Goal: Find specific page/section: Find specific page/section

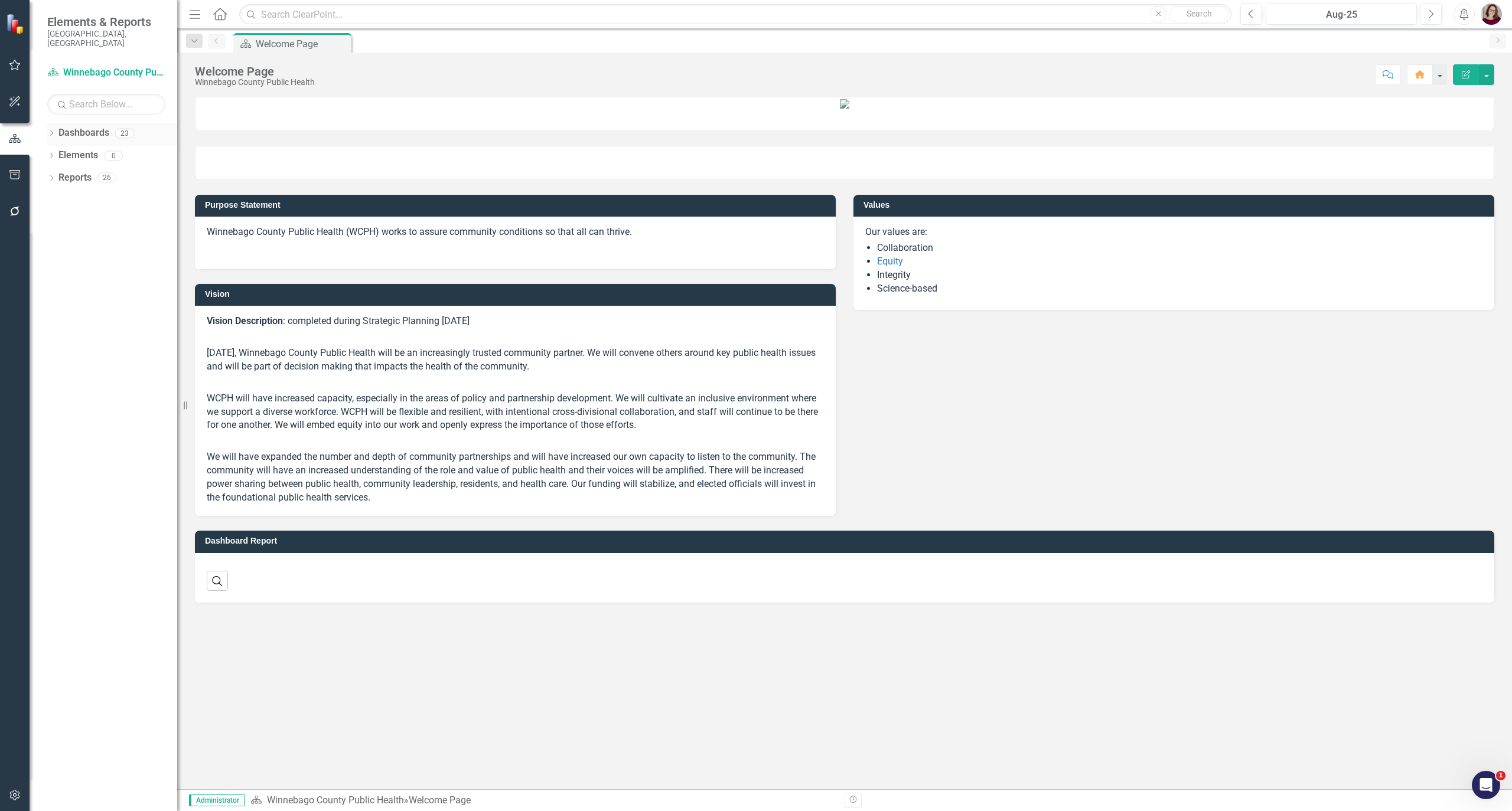
click at [50, 131] on icon "Dropdown" at bounding box center [51, 134] width 9 height 6
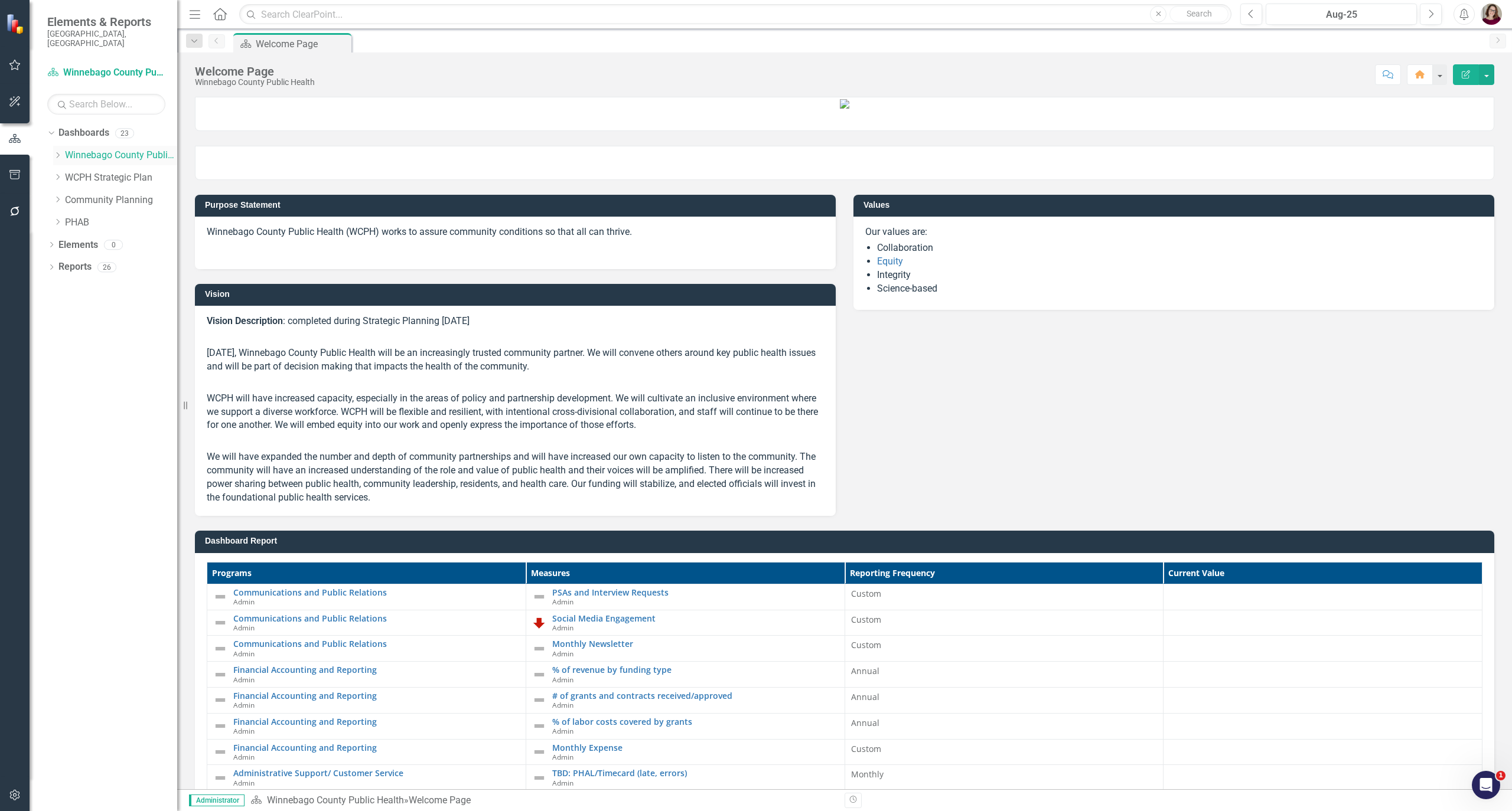
click at [57, 152] on icon "Dropdown" at bounding box center [57, 155] width 9 height 7
click at [113, 216] on link "Community Health & Prevention" at bounding box center [127, 223] width 101 height 14
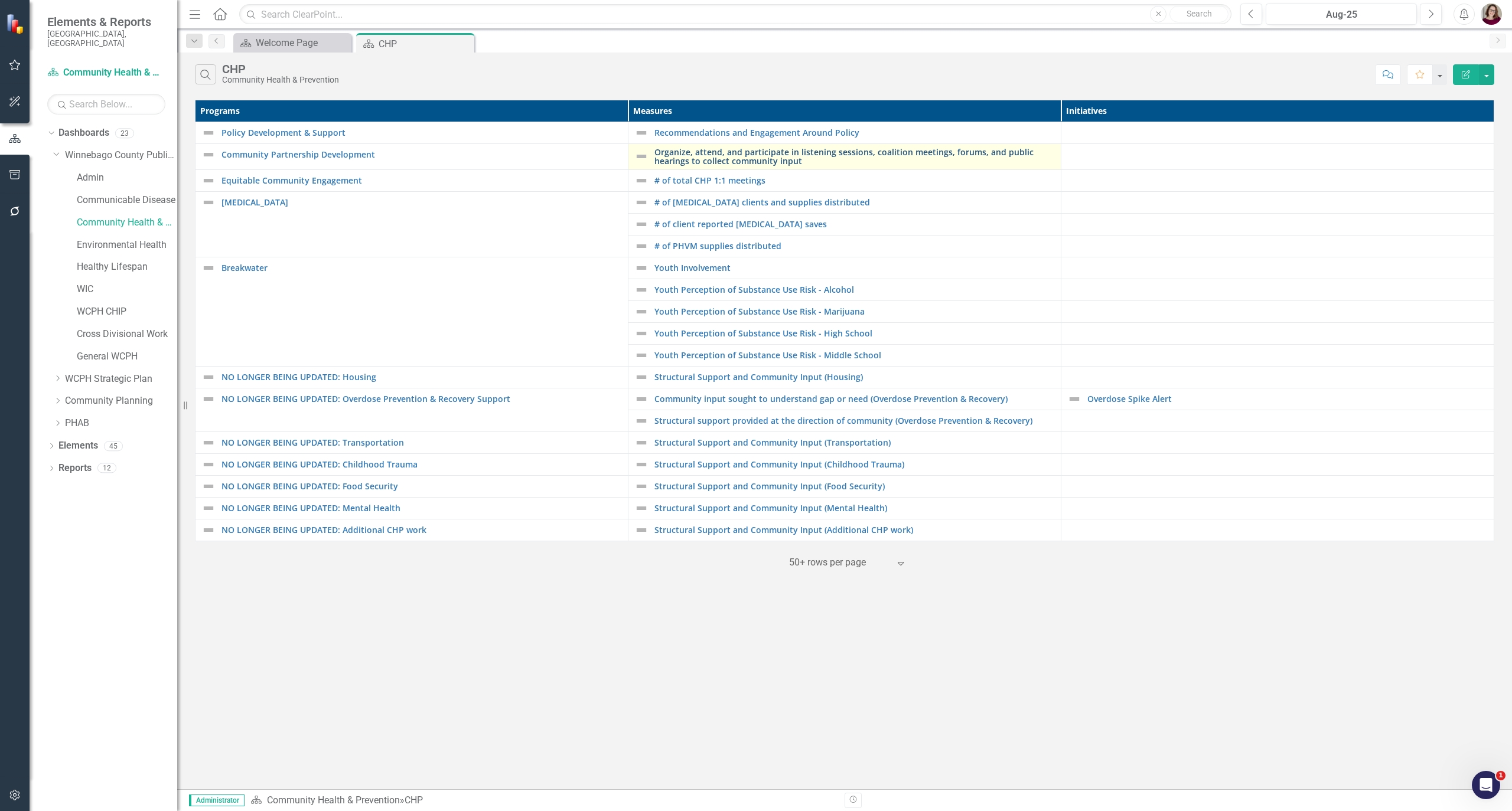
click at [688, 155] on link "Organize, attend, and participate in listening sessions, coalition meetings, fo…" at bounding box center [854, 157] width 401 height 19
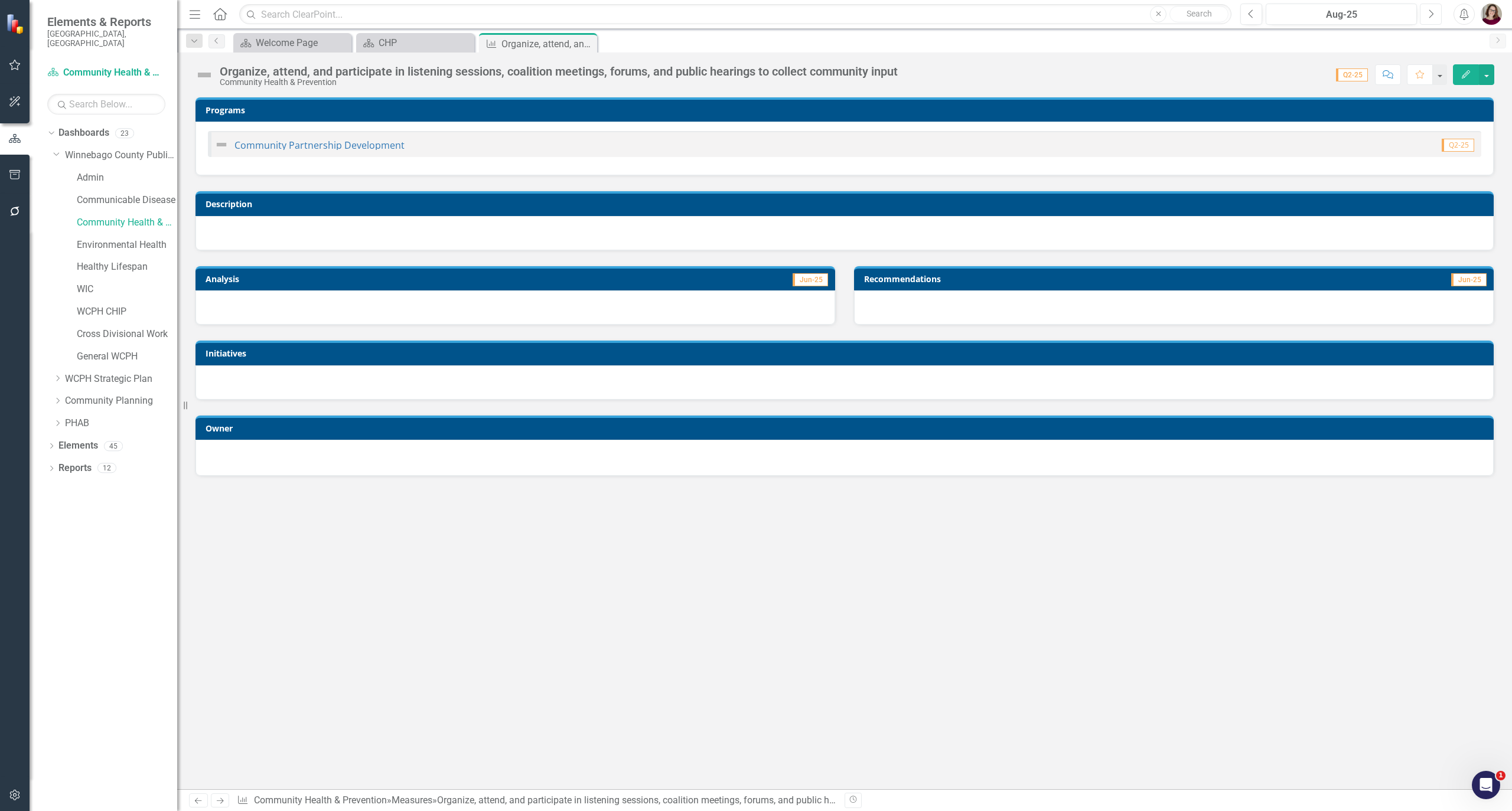
click at [1426, 18] on button "Next" at bounding box center [1431, 14] width 22 height 21
click at [410, 43] on div "CHP" at bounding box center [418, 43] width 78 height 15
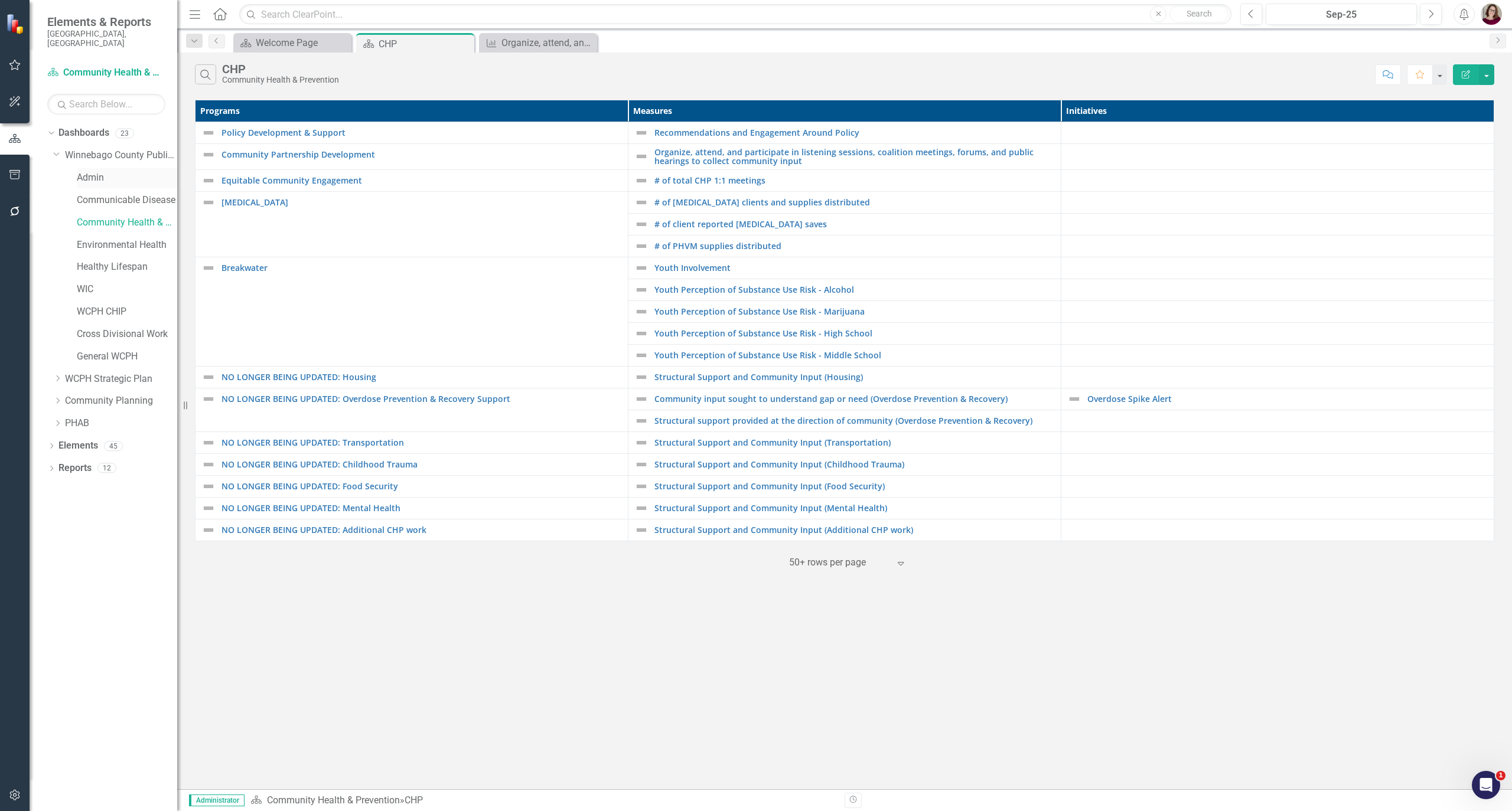
click at [108, 175] on link "Admin" at bounding box center [127, 178] width 101 height 14
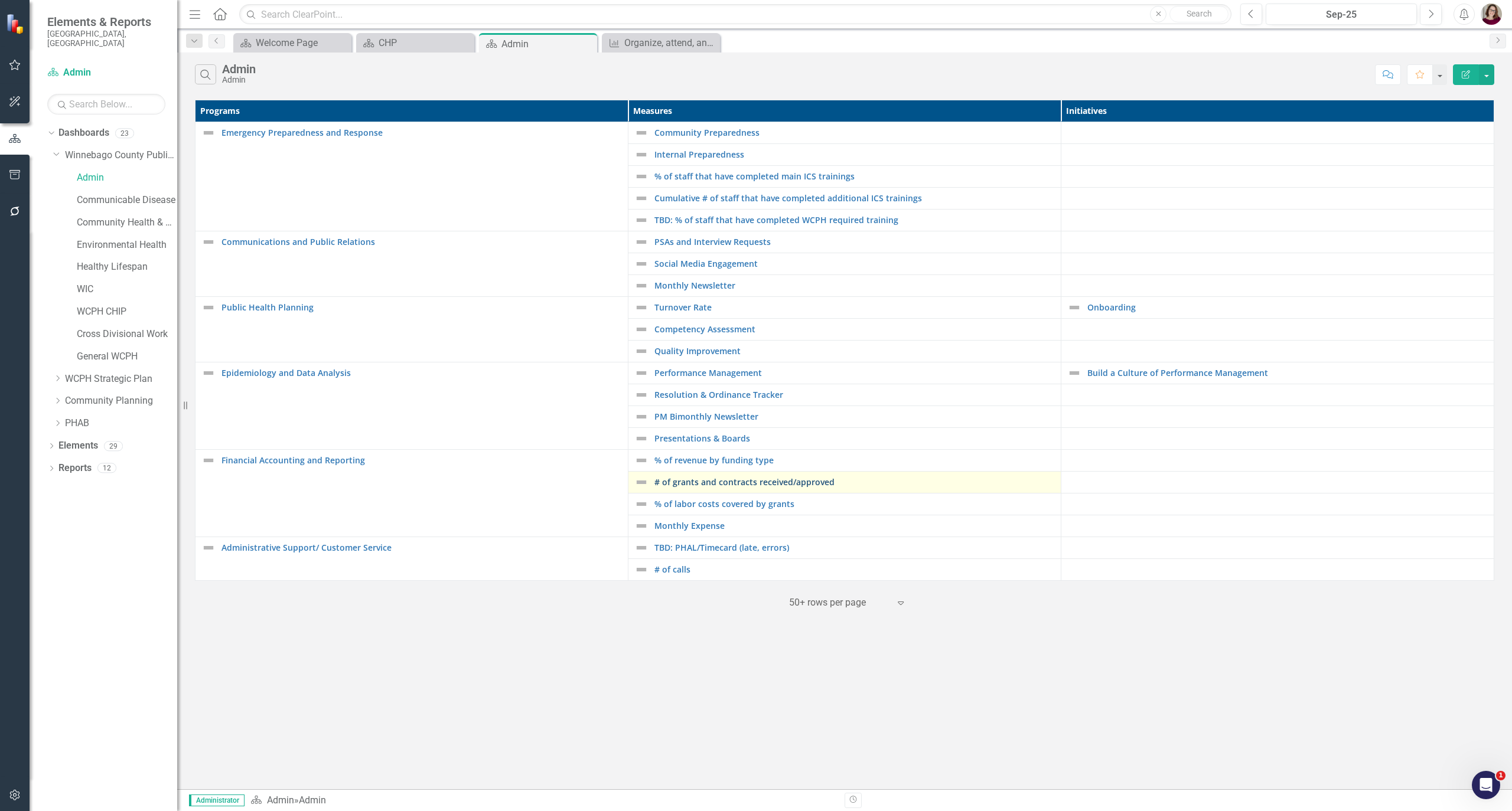
click at [761, 486] on link "# of grants and contracts received/approved" at bounding box center [854, 482] width 401 height 9
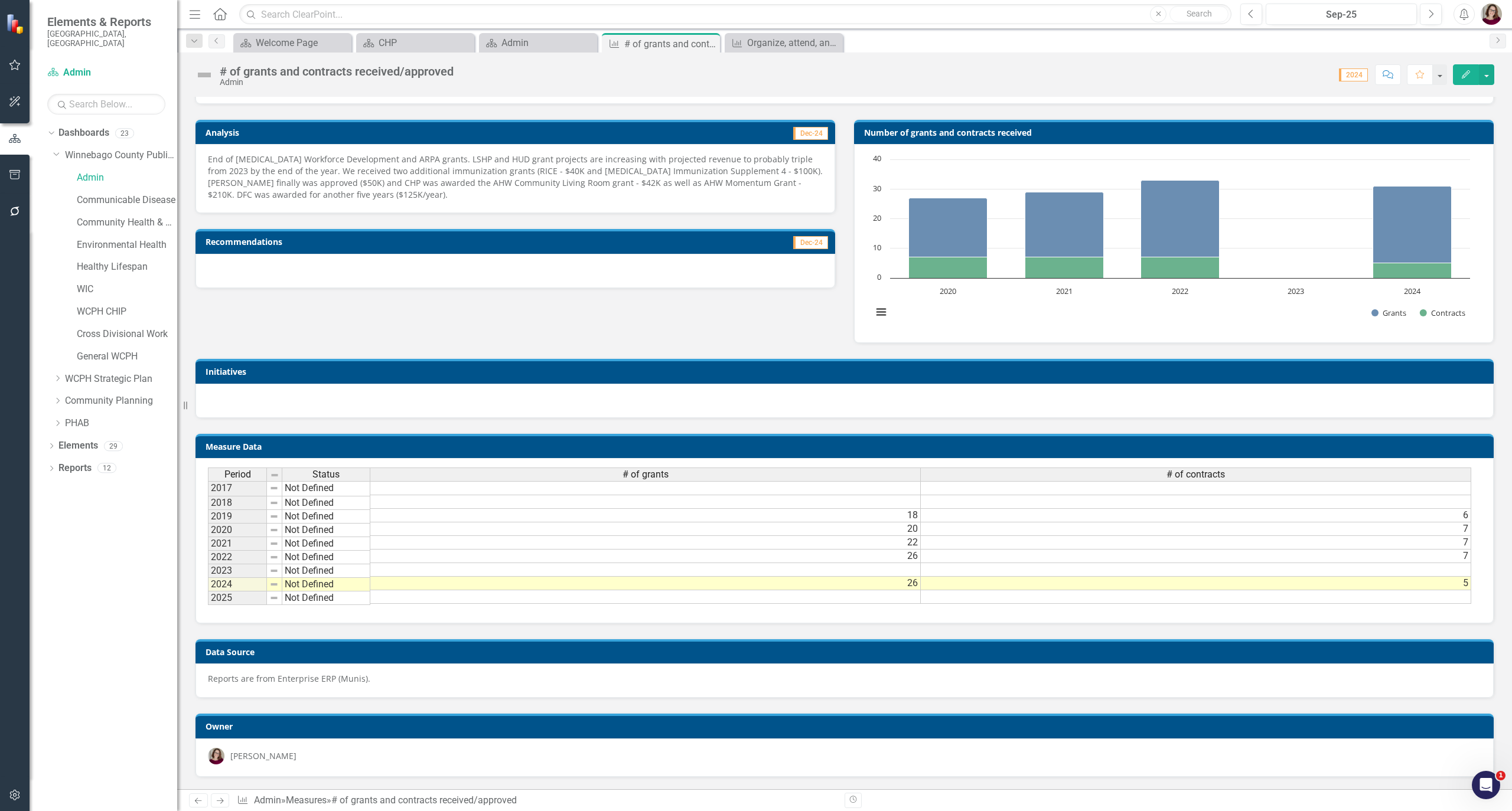
scroll to position [0, 8]
click at [539, 48] on div "Admin" at bounding box center [540, 43] width 78 height 15
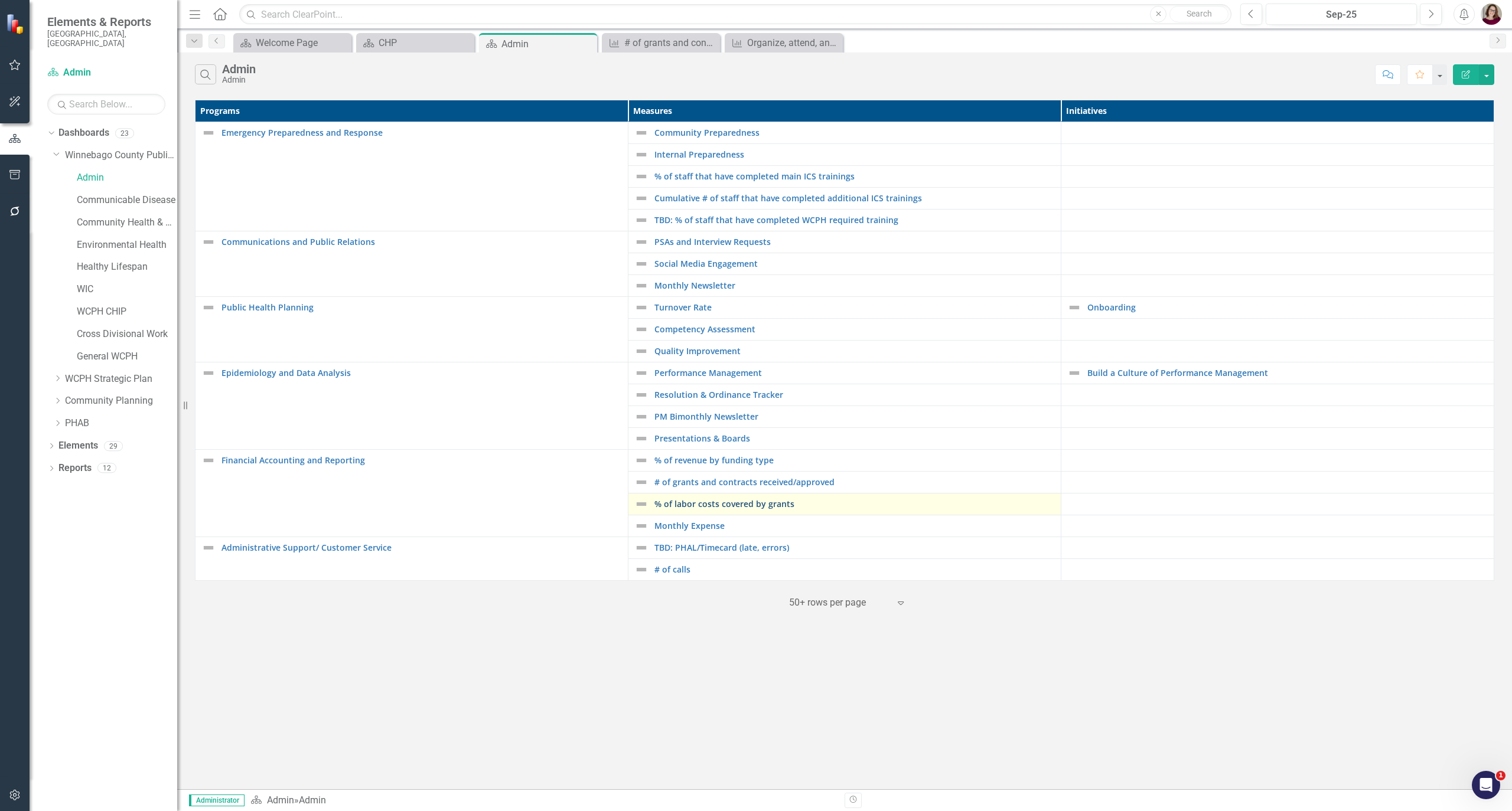
click at [766, 508] on link "% of labor costs covered by grants" at bounding box center [854, 503] width 401 height 9
